Goal: Information Seeking & Learning: Find specific fact

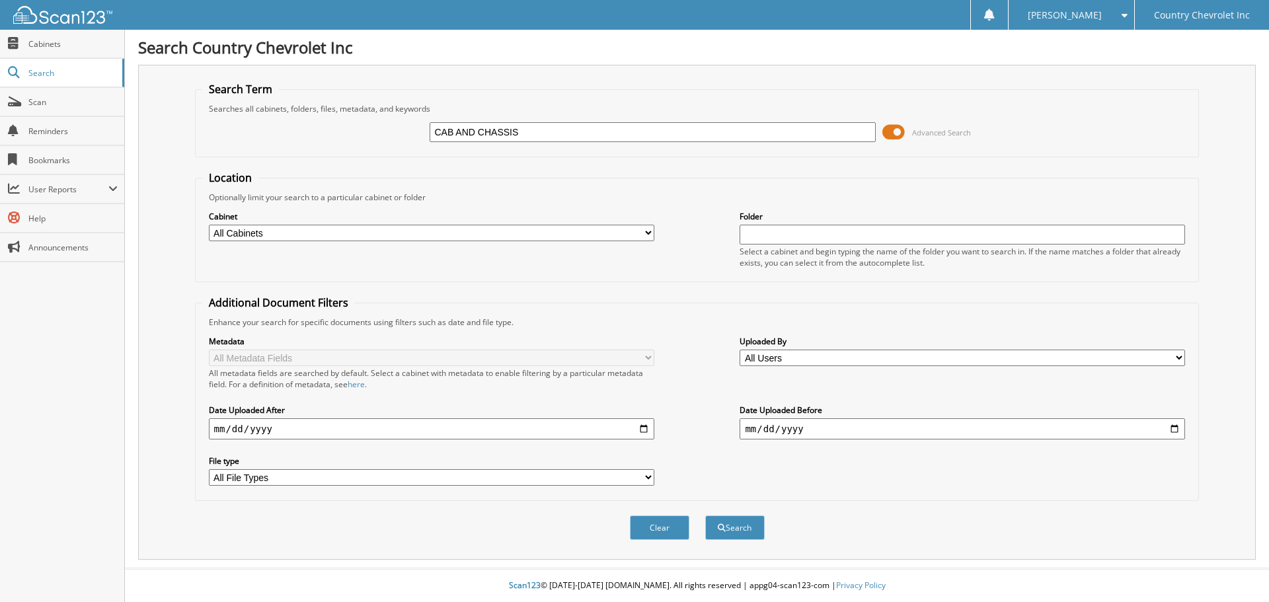
type input "CAB AND CHASSIS"
click at [705, 515] on button "Search" at bounding box center [734, 527] width 59 height 24
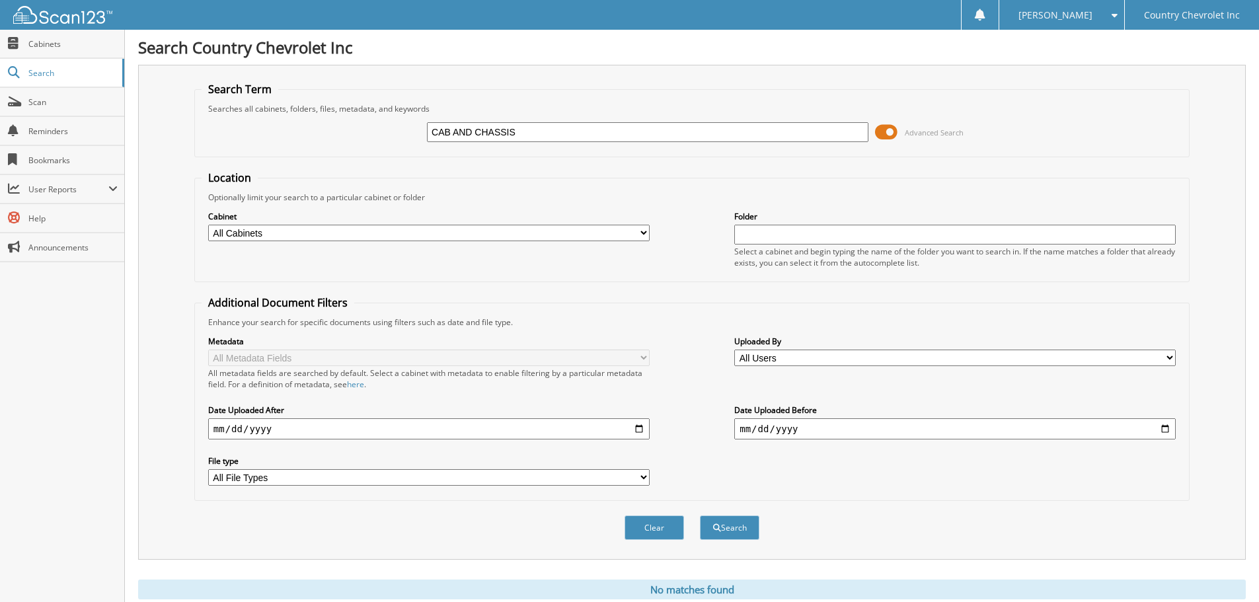
scroll to position [44, 0]
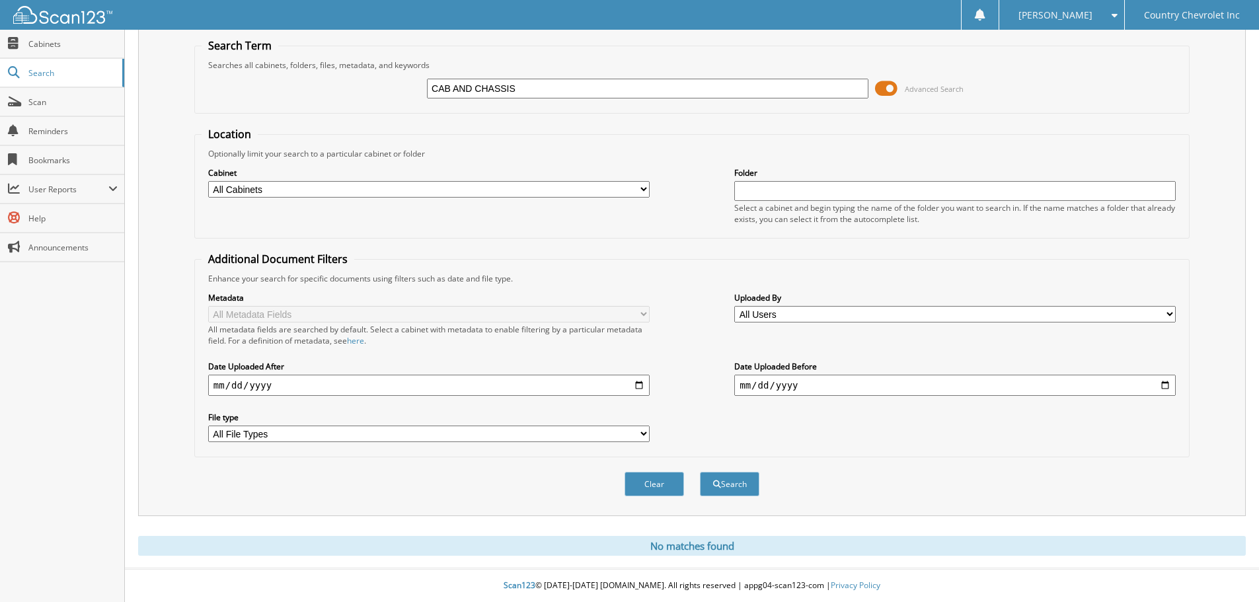
drag, startPoint x: 528, startPoint y: 87, endPoint x: 396, endPoint y: 100, distance: 132.8
click at [396, 100] on div "CAB AND CHASSIS Advanced Search" at bounding box center [692, 89] width 980 height 36
type input "CHASSIS"
click at [700, 472] on button "Search" at bounding box center [729, 484] width 59 height 24
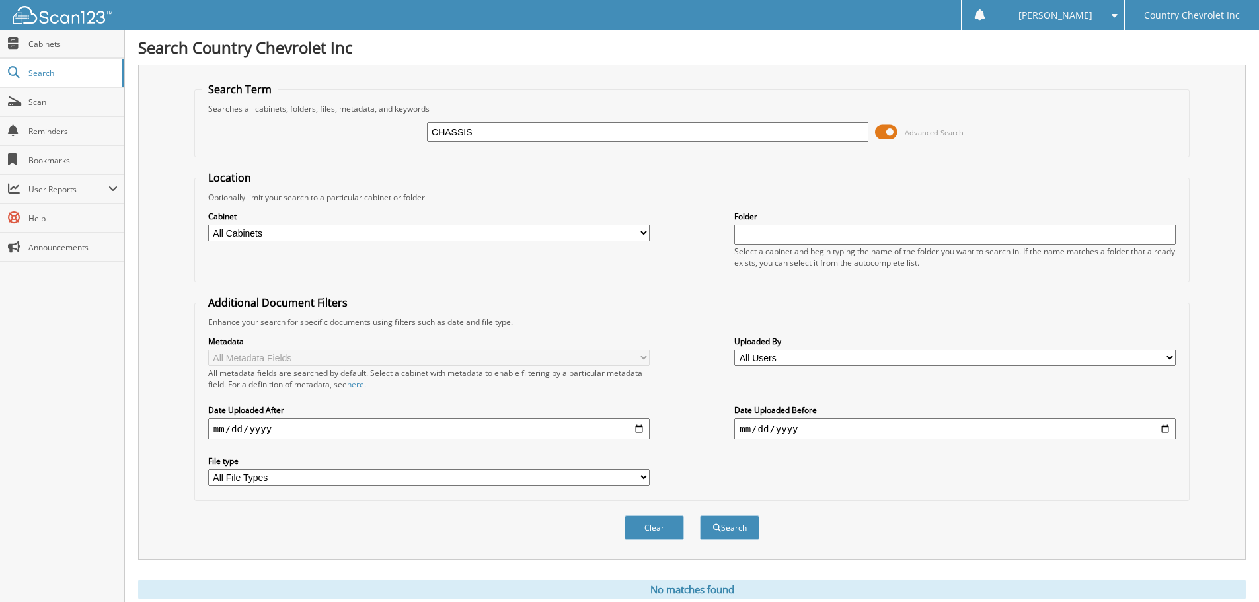
drag, startPoint x: 482, startPoint y: 131, endPoint x: 406, endPoint y: 147, distance: 77.8
click at [406, 147] on div "CHASSIS Advanced Search" at bounding box center [692, 132] width 980 height 36
type input "CK4500"
click at [700, 515] on button "Search" at bounding box center [729, 527] width 59 height 24
drag, startPoint x: 476, startPoint y: 135, endPoint x: 383, endPoint y: 137, distance: 93.2
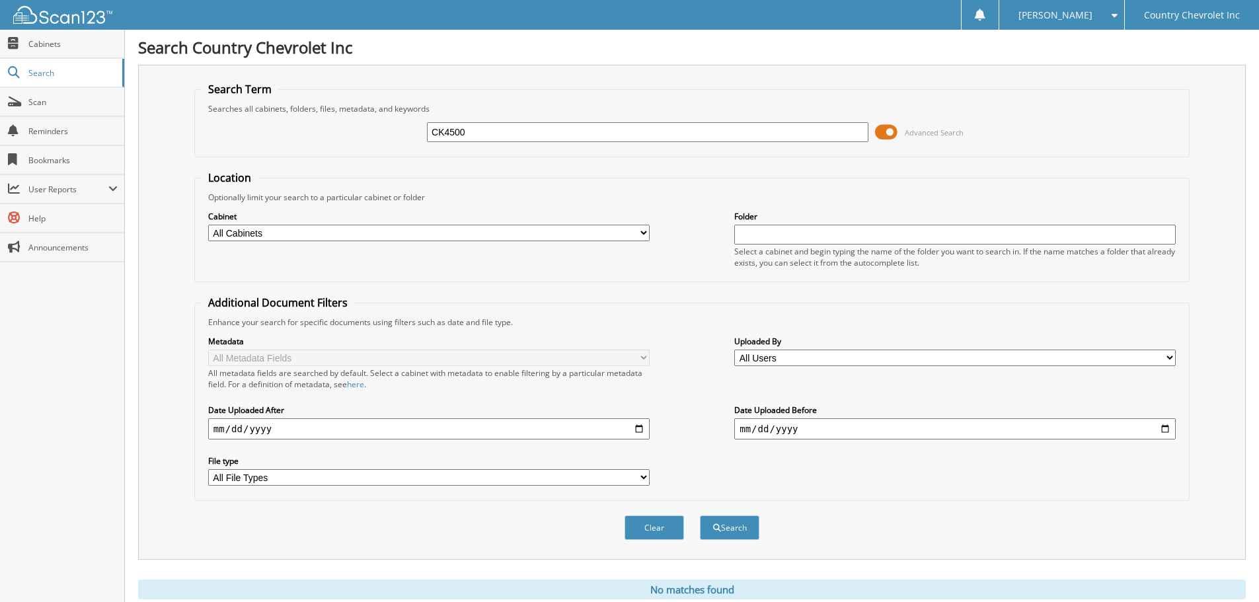
click at [383, 137] on div "CK4500 Advanced Search" at bounding box center [692, 132] width 980 height 36
click at [55, 129] on span "Reminders" at bounding box center [72, 131] width 89 height 11
